Goal: Contribute content: Contribute content

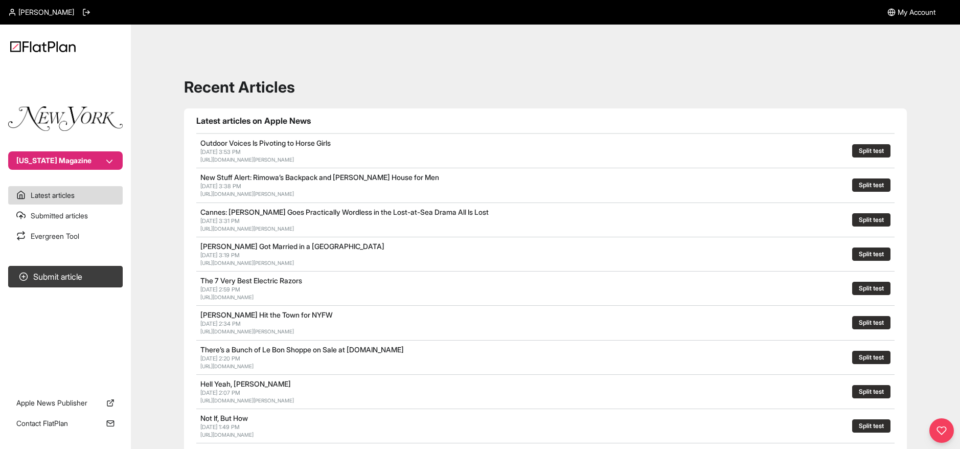
scroll to position [82, 0]
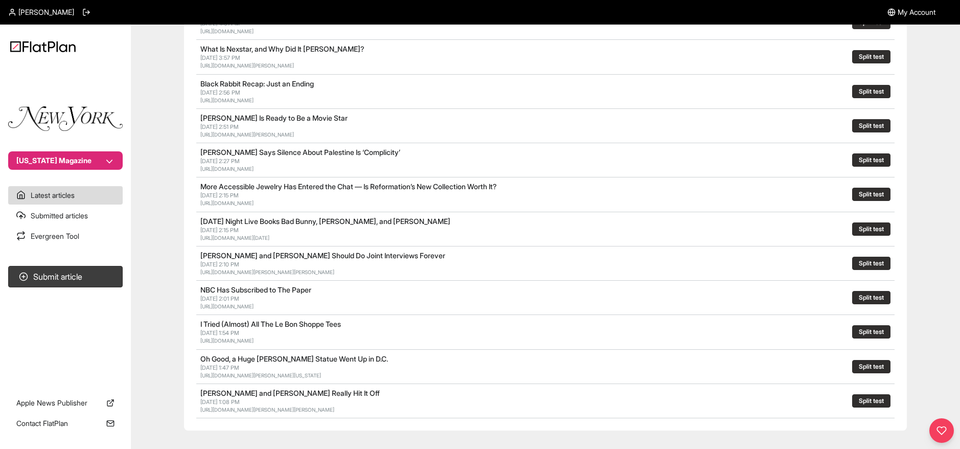
scroll to position [408, 0]
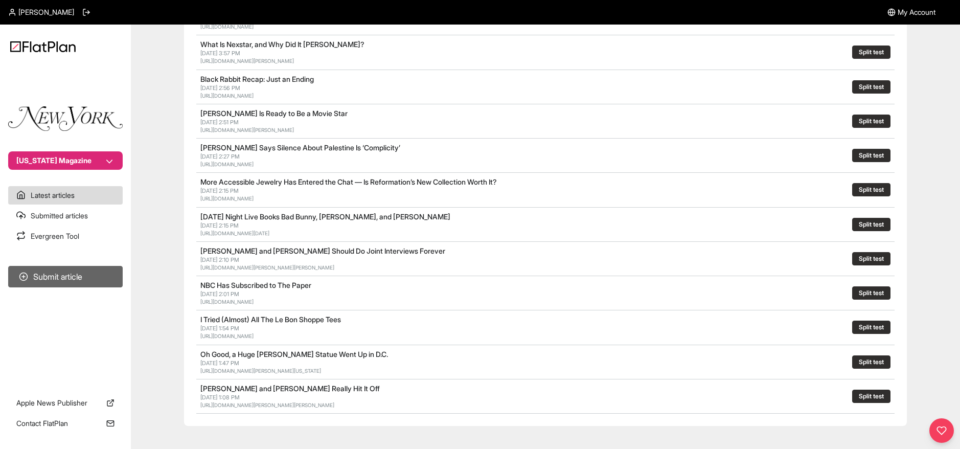
click at [63, 280] on button "Submit article" at bounding box center [65, 276] width 115 height 21
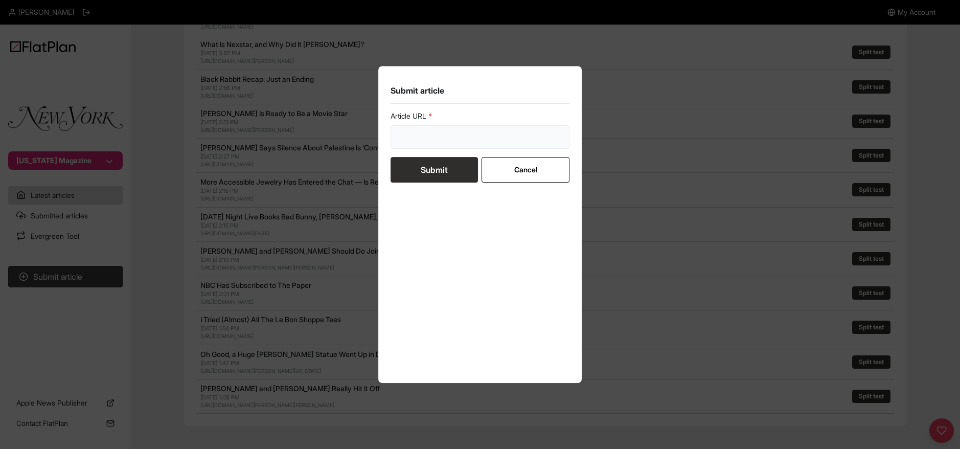
click at [431, 130] on input "url" at bounding box center [480, 137] width 179 height 24
paste input "https://nymag.com/strategist/article/best-compression-socks.html?"
type input "https://nymag.com/strategist/article/best-compression-socks.html?"
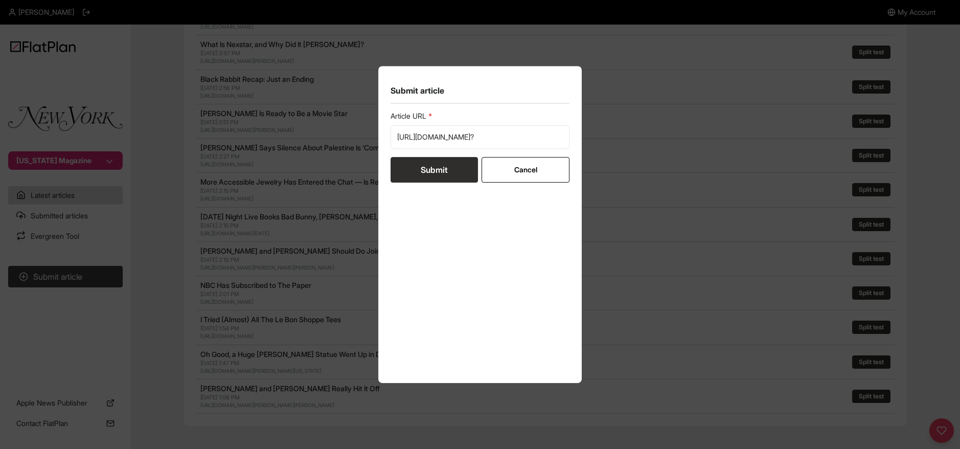
click at [426, 165] on button "Submit" at bounding box center [434, 170] width 87 height 26
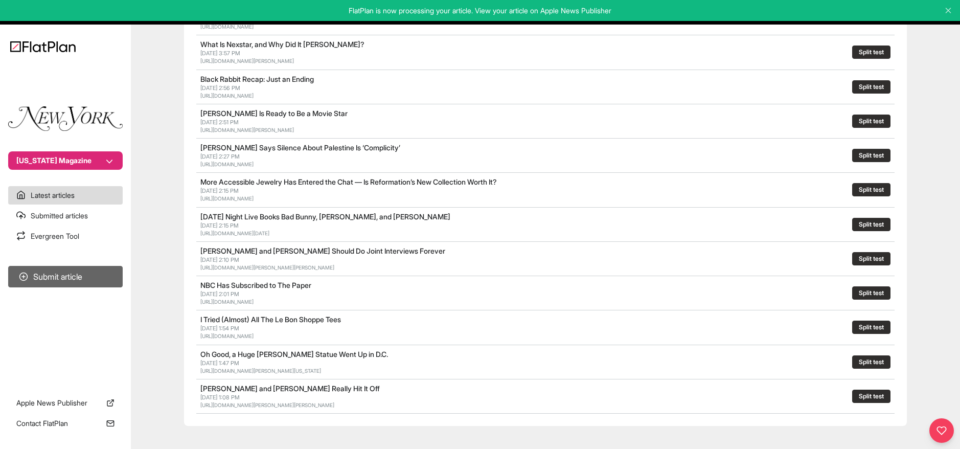
click at [79, 282] on button "Submit article" at bounding box center [65, 276] width 115 height 21
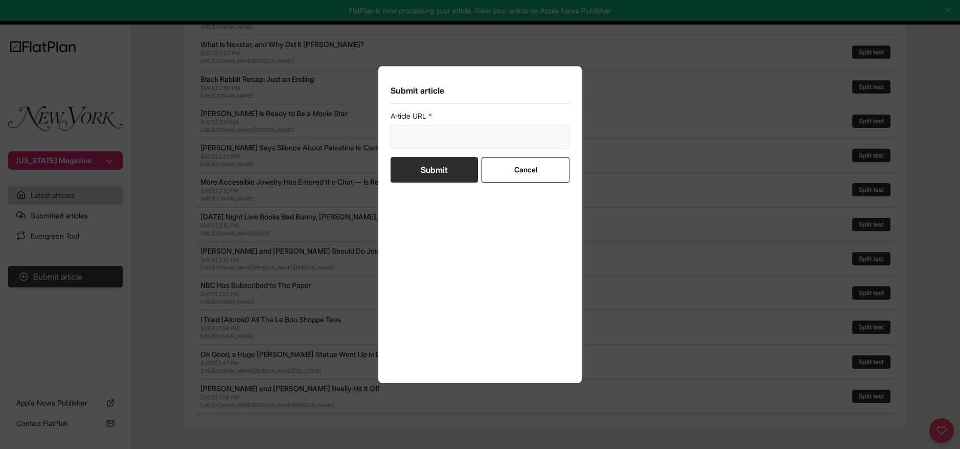
click at [433, 140] on input "url" at bounding box center [480, 137] width 179 height 24
paste input "https://nymag.com/strategist/article/best-nail-clippers.html"
type input "https://nymag.com/strategist/article/best-nail-clippers.html"
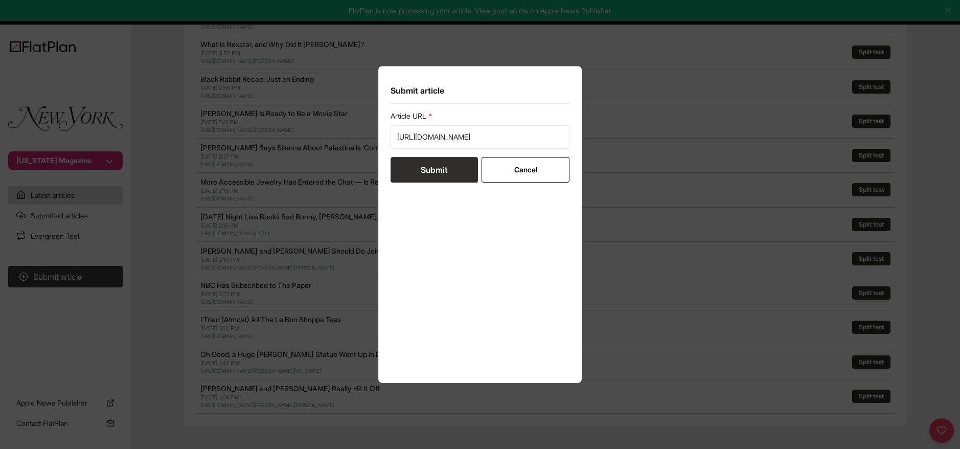
click at [428, 175] on button "Submit" at bounding box center [434, 170] width 87 height 26
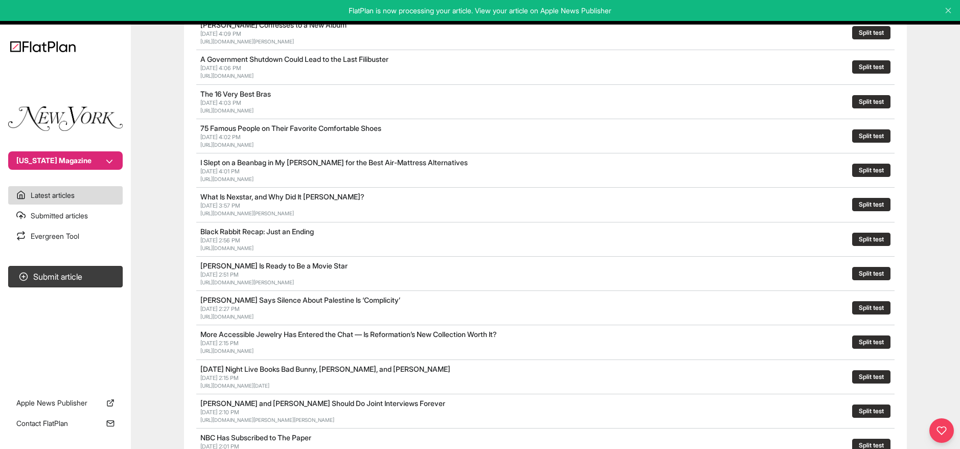
scroll to position [326, 0]
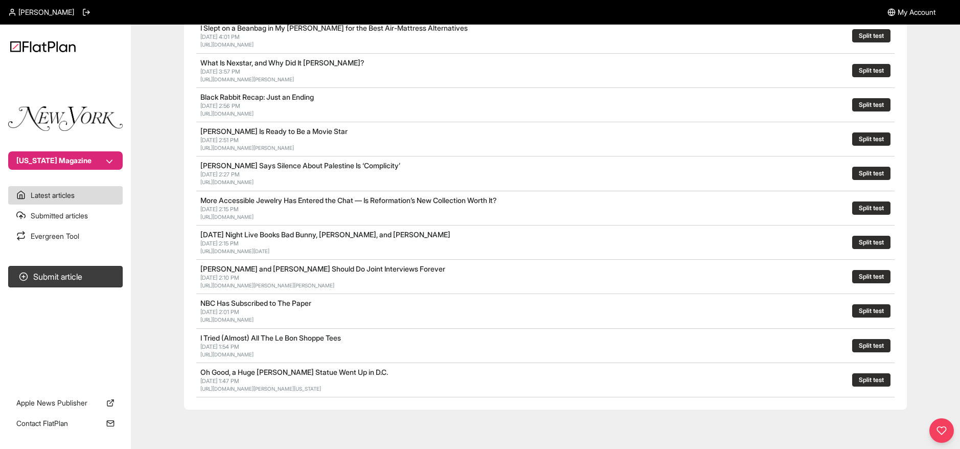
scroll to position [172, 0]
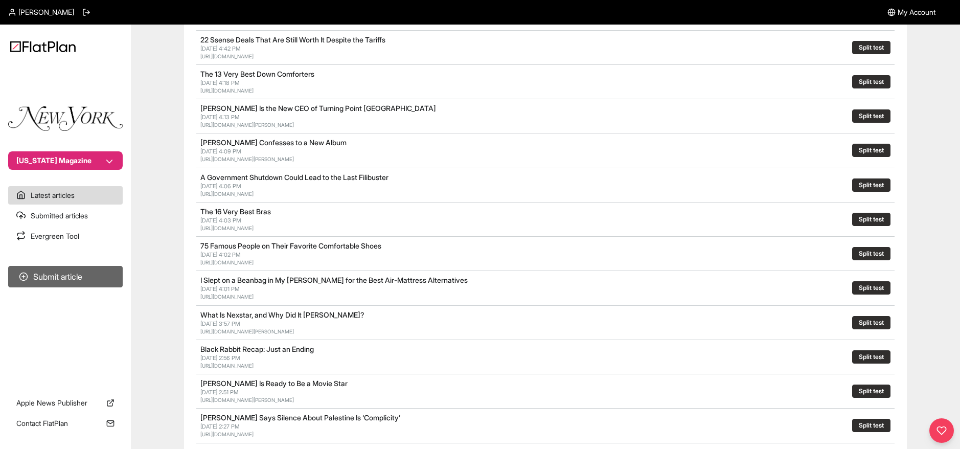
click at [79, 276] on button "Submit article" at bounding box center [65, 276] width 115 height 21
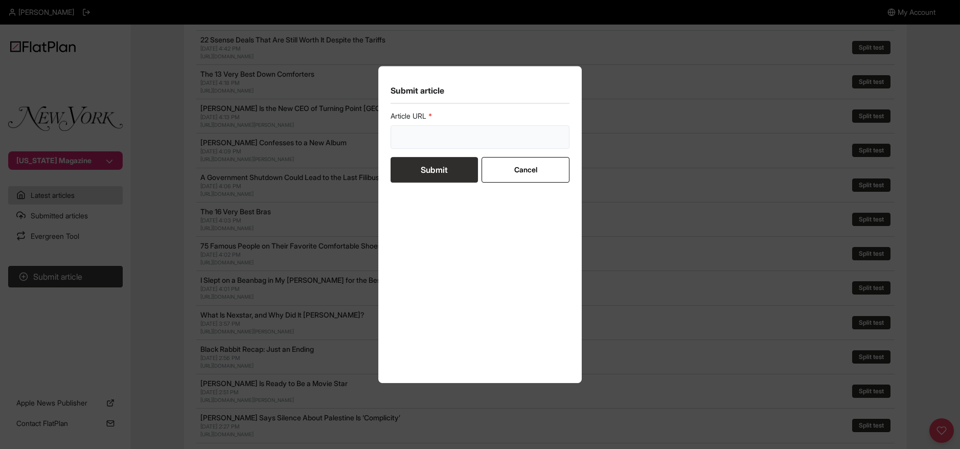
click at [432, 137] on input "url" at bounding box center [480, 137] width 179 height 24
paste input "https://nymag.com/strategist/article/best-things-to-buy-at-uniqlo.html"
type input "https://nymag.com/strategist/article/best-things-to-buy-at-uniqlo.html"
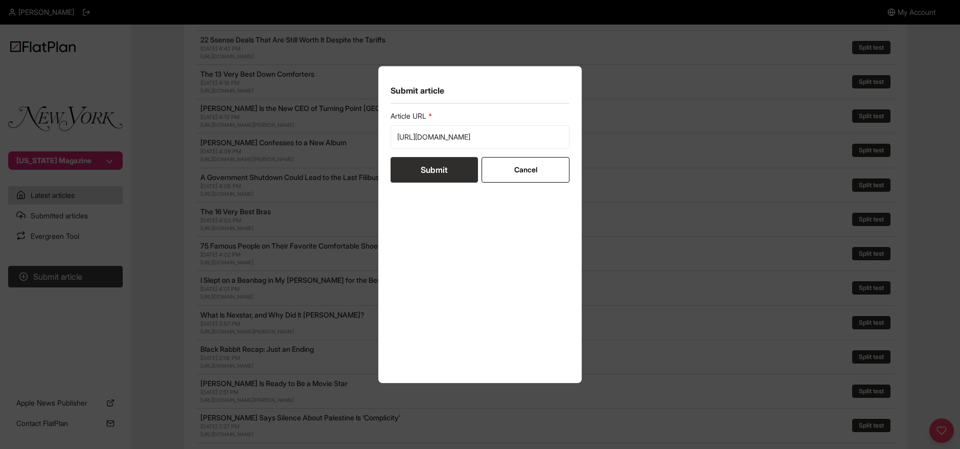
click at [421, 170] on button "Submit" at bounding box center [434, 170] width 87 height 26
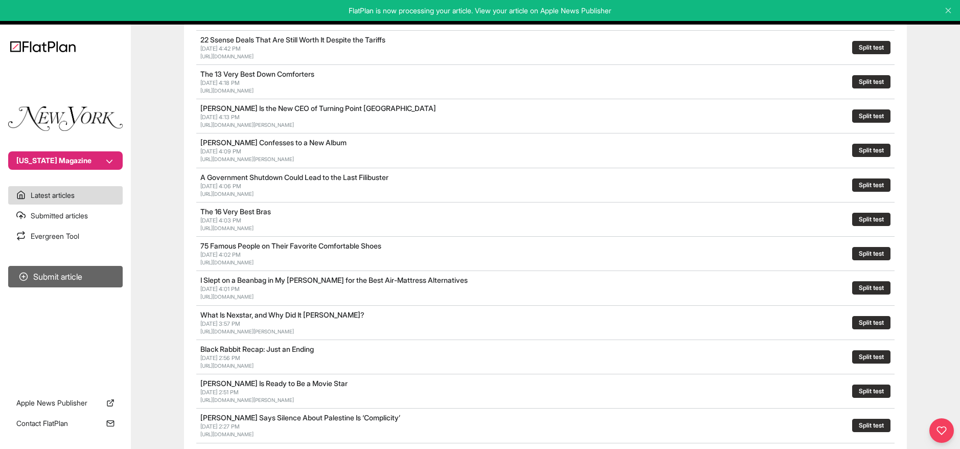
click at [105, 274] on button "Submit article" at bounding box center [65, 276] width 115 height 21
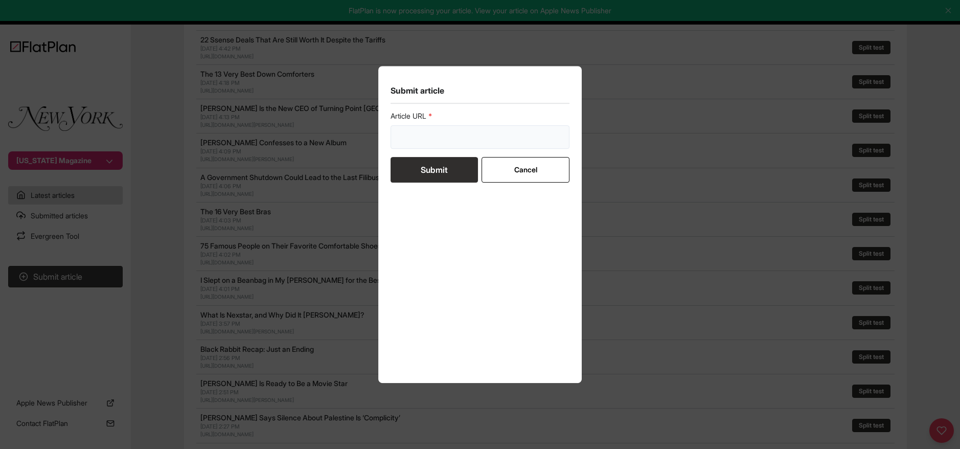
click at [435, 138] on input "url" at bounding box center [480, 137] width 179 height 24
paste input "https://nymag.com/strategist/article/best-vacuum-pet-hair.html"
type input "https://nymag.com/strategist/article/best-vacuum-pet-hair.html"
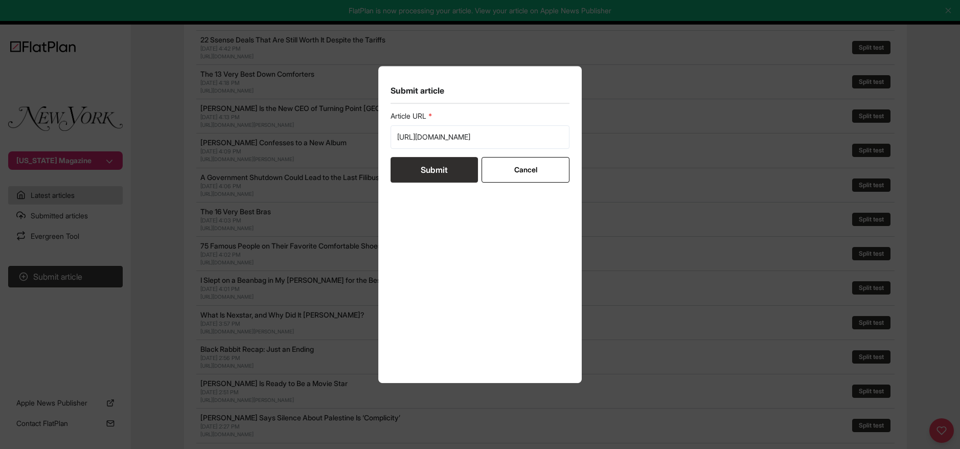
drag, startPoint x: 433, startPoint y: 170, endPoint x: 474, endPoint y: 52, distance: 124.5
click at [433, 168] on button "Submit" at bounding box center [434, 170] width 87 height 26
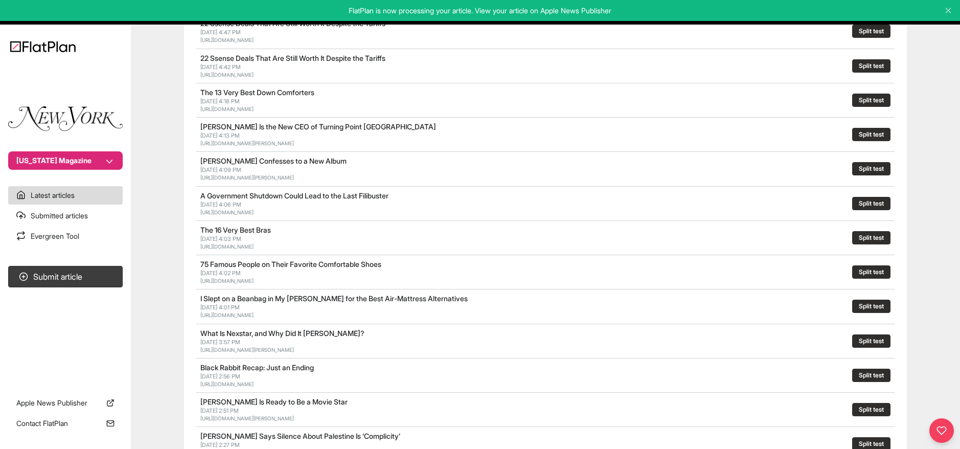
scroll to position [101, 0]
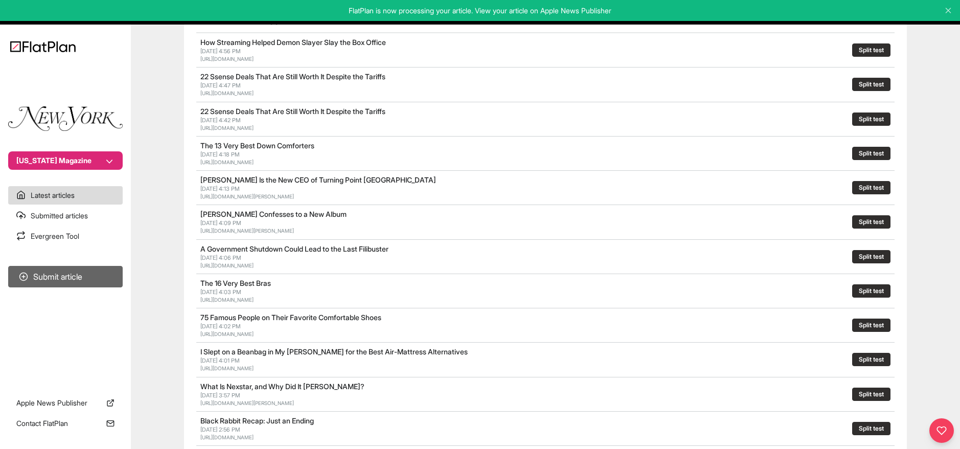
click at [78, 283] on button "Submit article" at bounding box center [65, 276] width 115 height 21
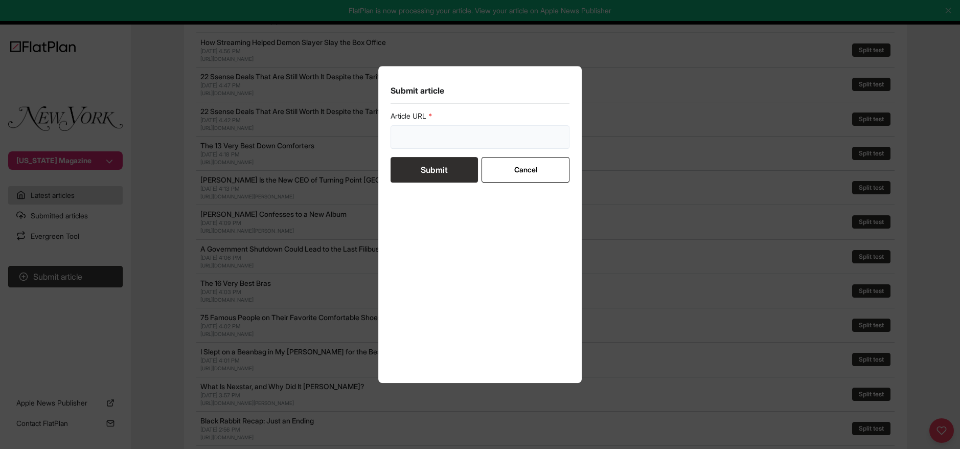
click at [427, 136] on input "url" at bounding box center [480, 137] width 179 height 24
paste input "https://nymag.com/strategist/article/best-box-springs.html"
type input "https://nymag.com/strategist/article/best-box-springs.html"
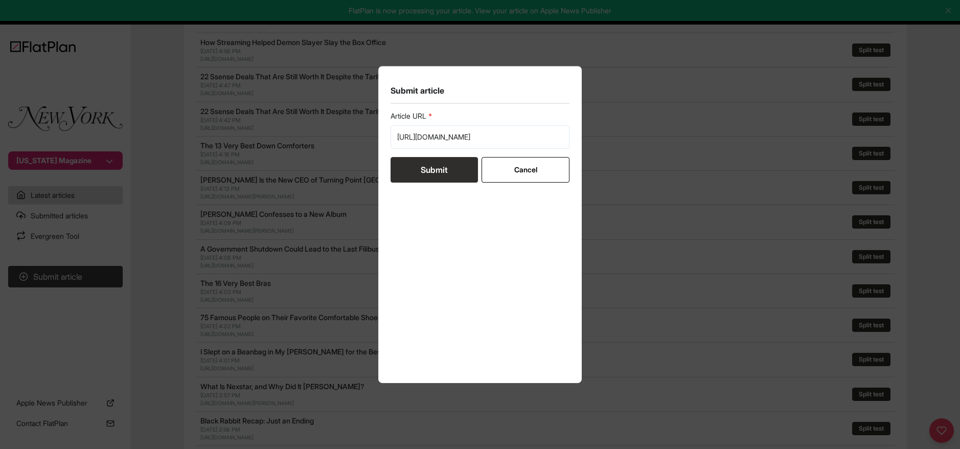
click at [428, 172] on button "Submit" at bounding box center [434, 170] width 87 height 26
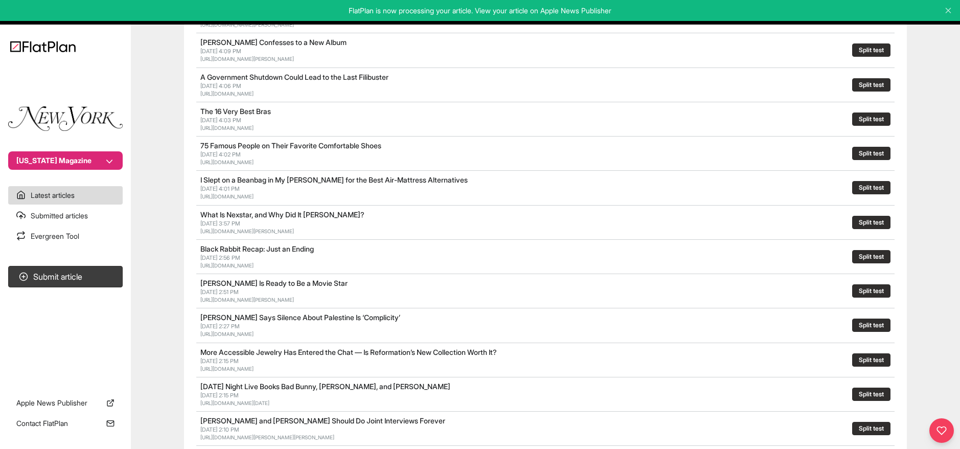
scroll to position [262, 0]
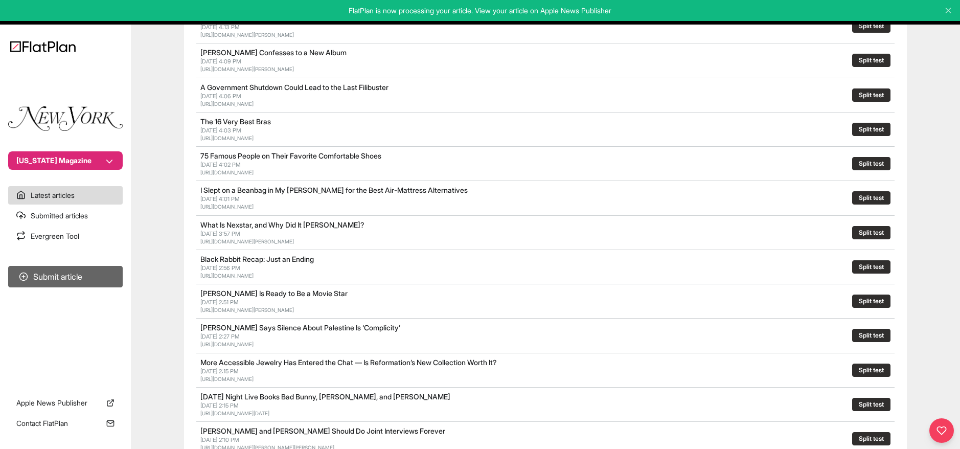
click at [55, 279] on button "Submit article" at bounding box center [65, 276] width 115 height 21
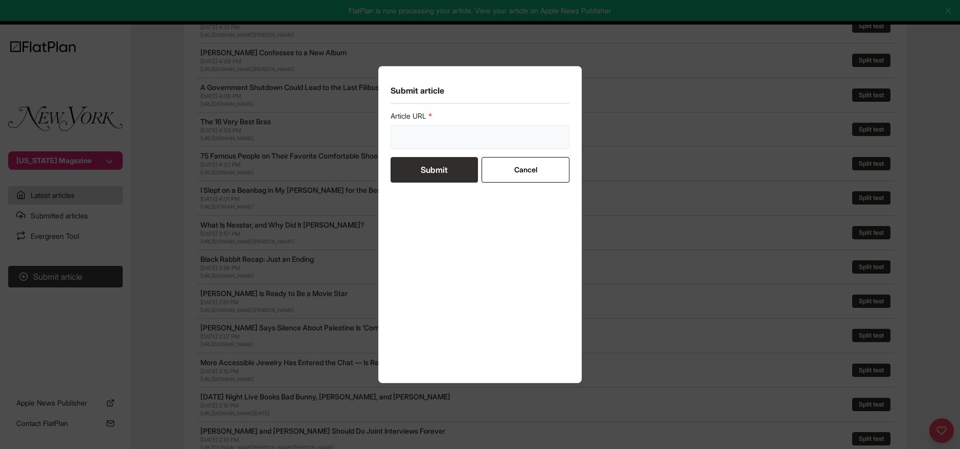
click at [411, 147] on input "url" at bounding box center [480, 137] width 179 height 24
paste input "https://nymag.com/strategist/article/best-toasters.html"
type input "https://nymag.com/strategist/article/best-toasters.html"
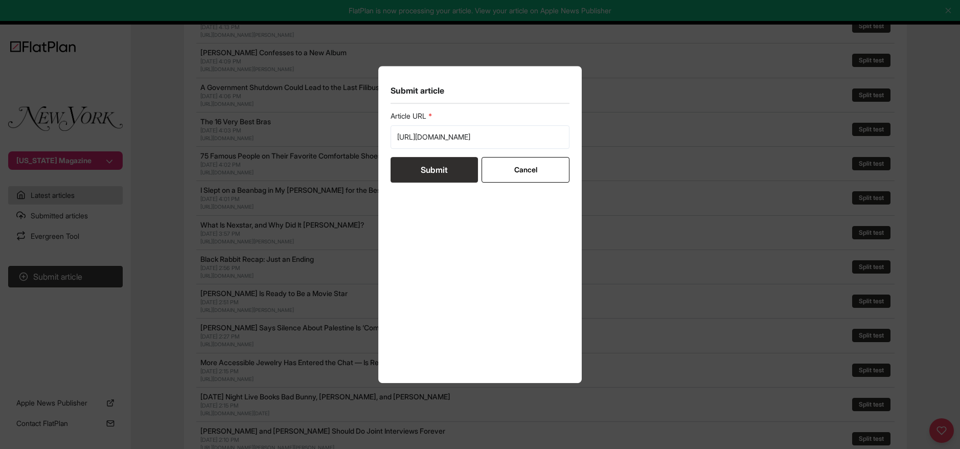
click at [411, 177] on button "Submit" at bounding box center [434, 170] width 87 height 26
